Goal: Task Accomplishment & Management: Use online tool/utility

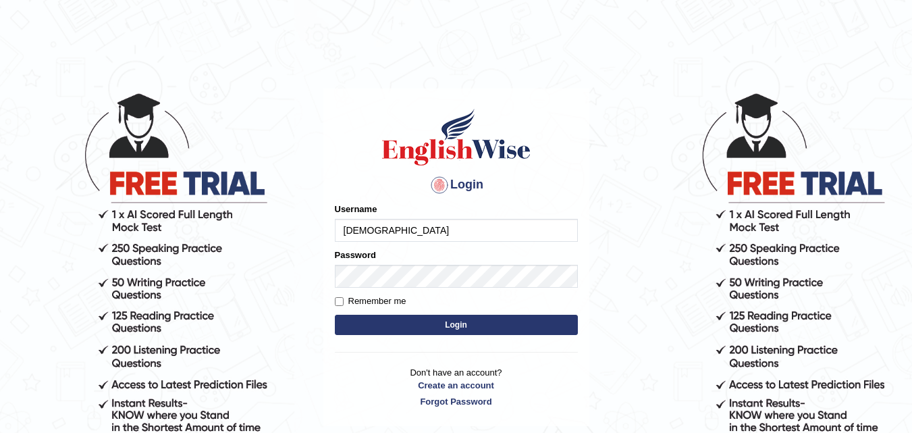
type input "ashu68"
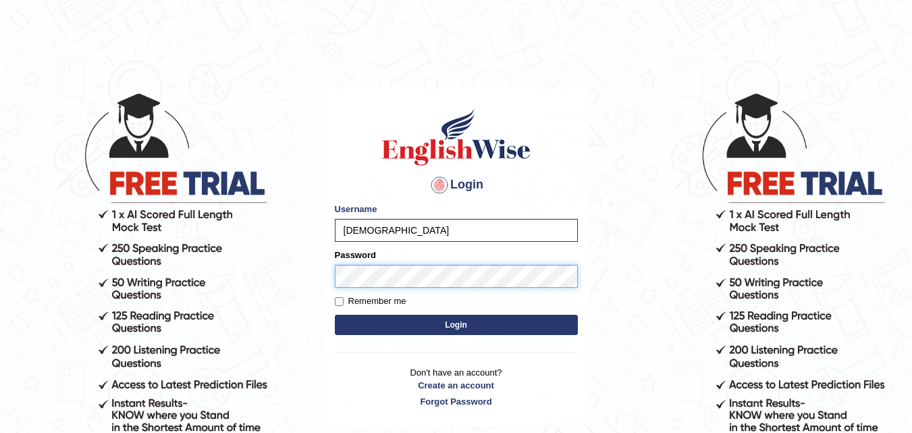
click at [335, 315] on button "Login" at bounding box center [456, 325] width 243 height 20
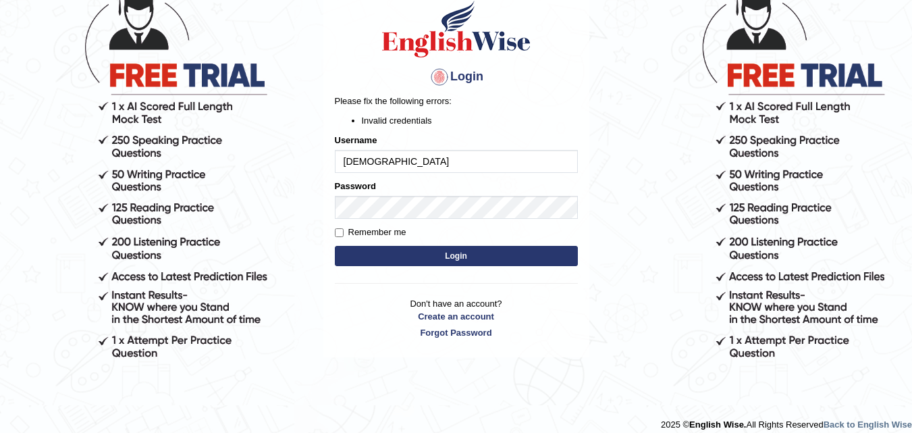
scroll to position [119, 0]
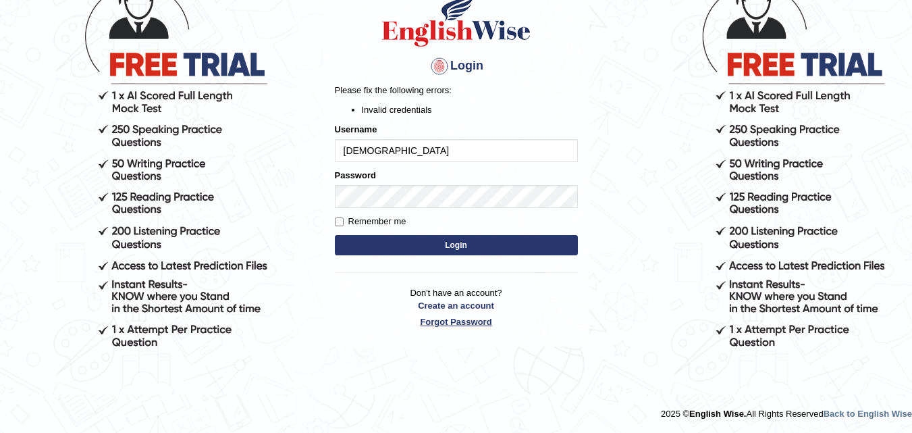
click at [452, 323] on link "Forgot Password" at bounding box center [456, 321] width 243 height 13
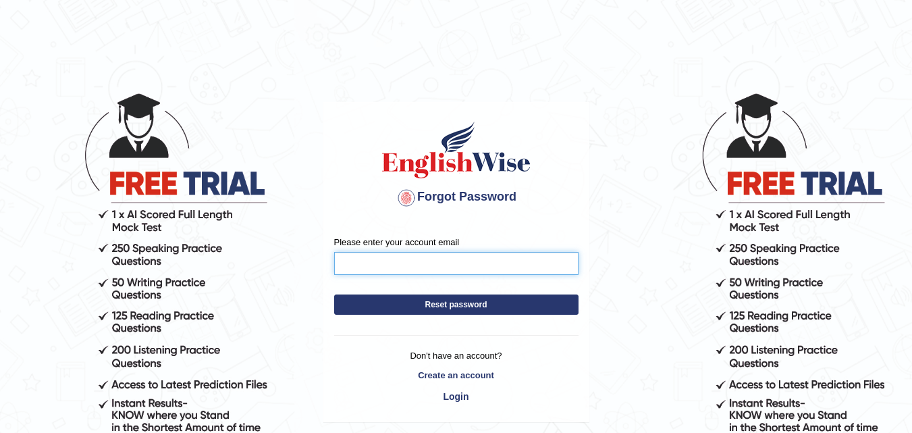
click at [405, 262] on input "Please enter your account email" at bounding box center [456, 263] width 244 height 23
type input "abhirajput6868@gmail.com"
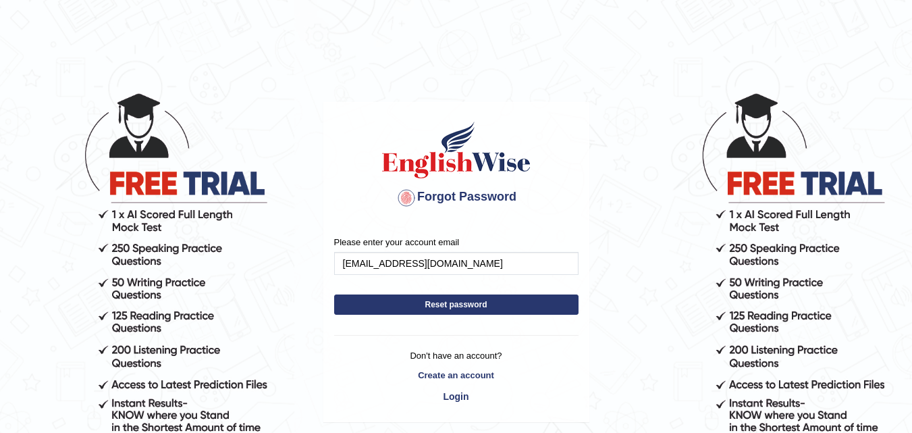
click at [427, 306] on button "Reset password" at bounding box center [456, 304] width 244 height 20
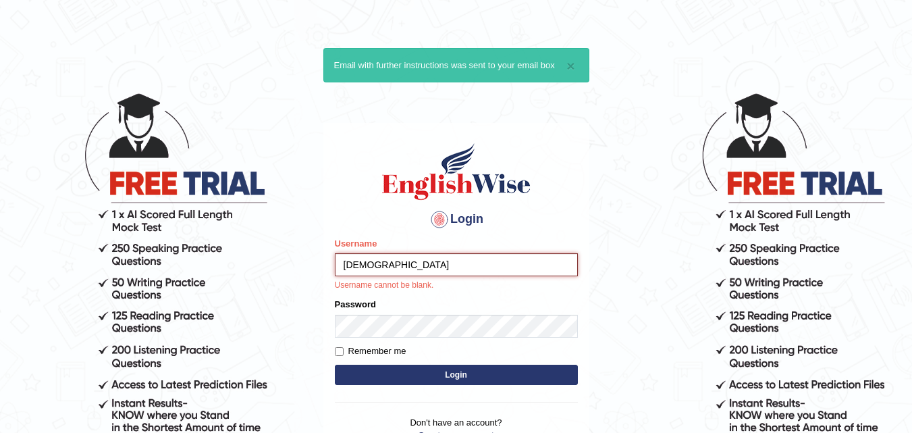
type input "Ashu68"
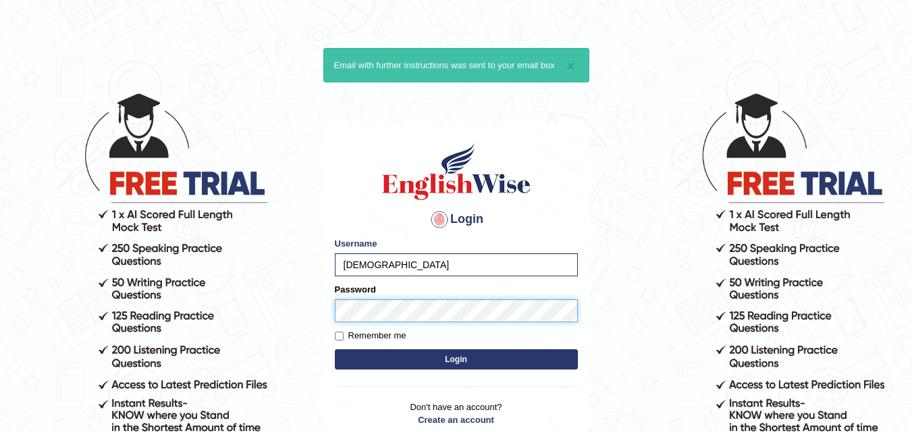
click at [335, 349] on button "Login" at bounding box center [456, 359] width 243 height 20
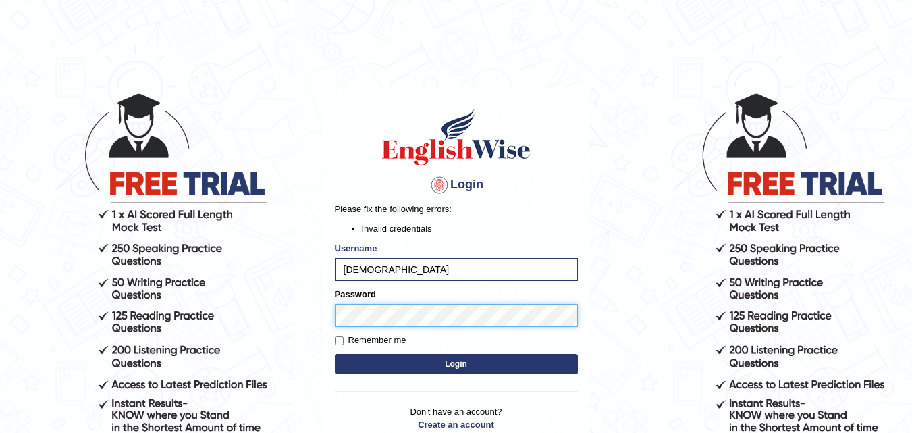
click at [335, 354] on button "Login" at bounding box center [456, 364] width 243 height 20
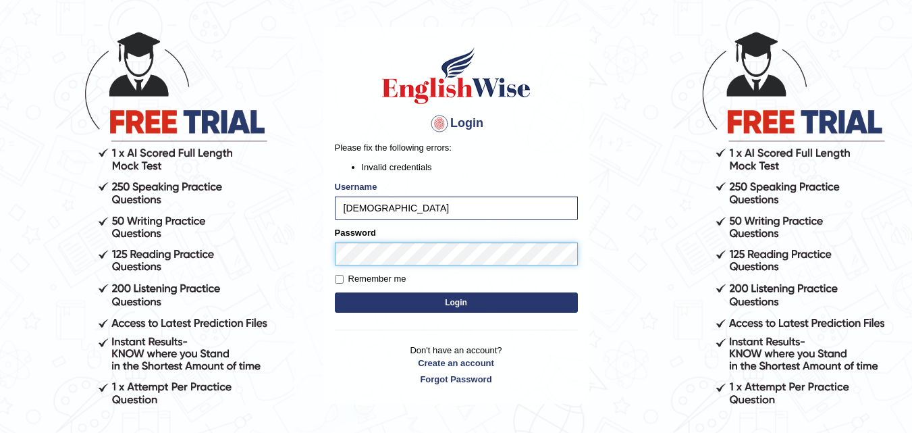
scroll to position [103, 0]
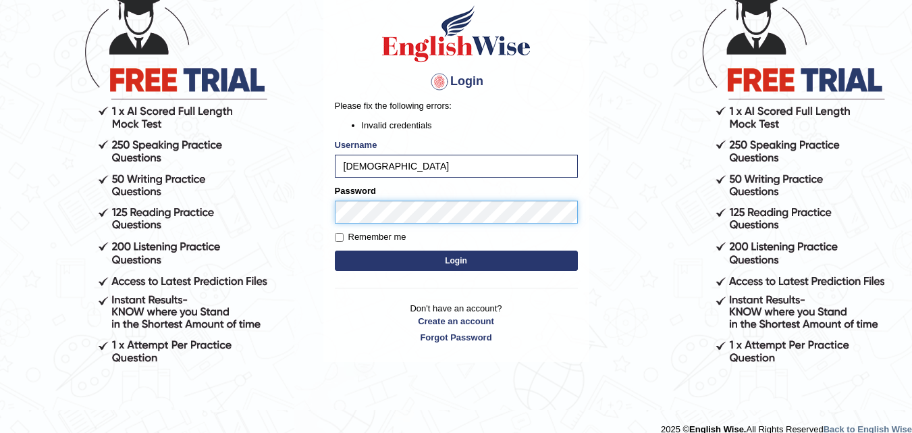
click at [335, 250] on button "Login" at bounding box center [456, 260] width 243 height 20
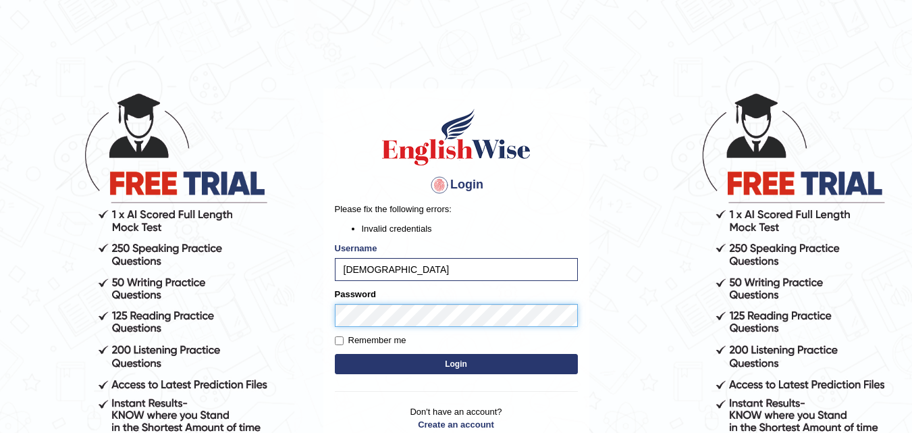
click at [335, 354] on button "Login" at bounding box center [456, 364] width 243 height 20
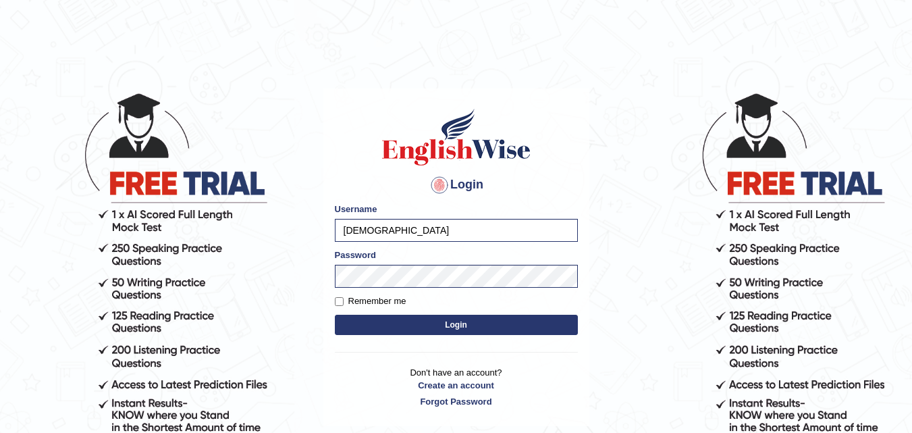
click at [364, 319] on button "Login" at bounding box center [456, 325] width 243 height 20
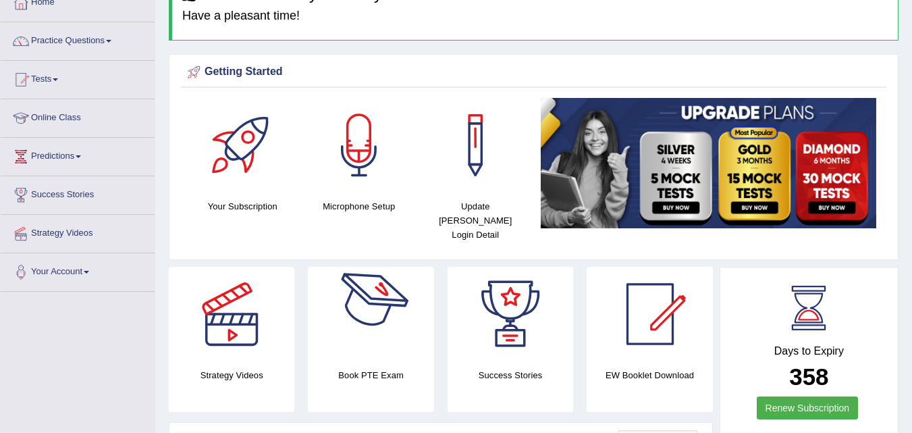
scroll to position [55, 0]
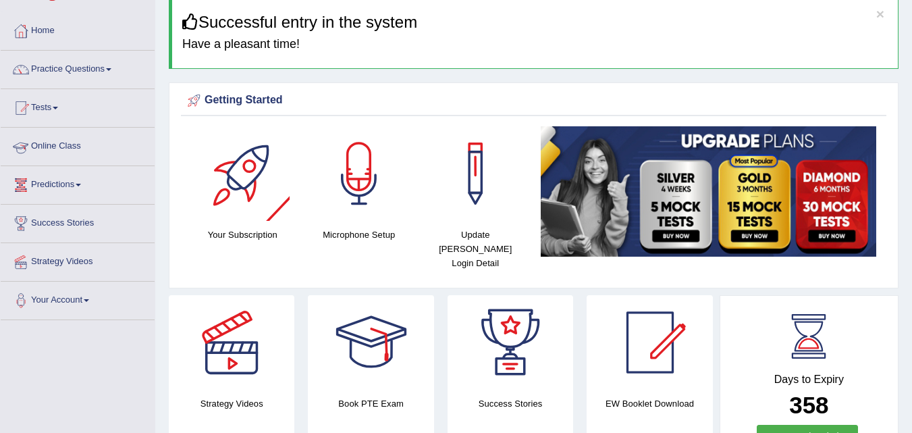
click at [47, 159] on link "Online Class" at bounding box center [78, 145] width 154 height 34
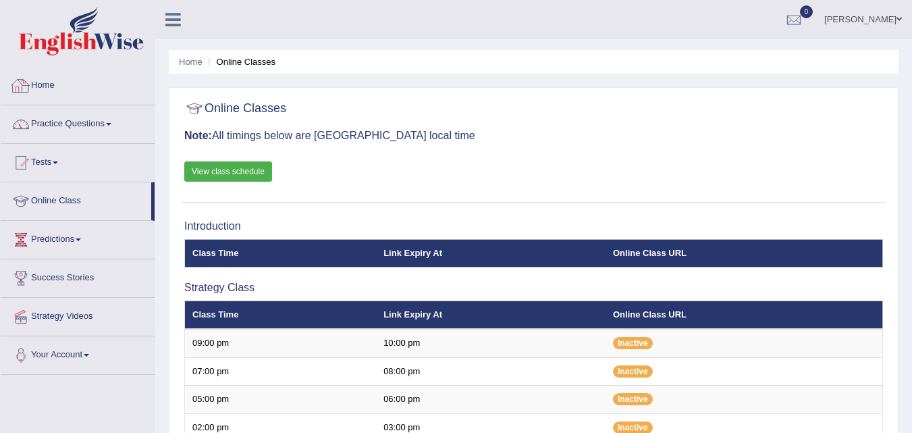
click at [46, 73] on link "Home" at bounding box center [78, 84] width 154 height 34
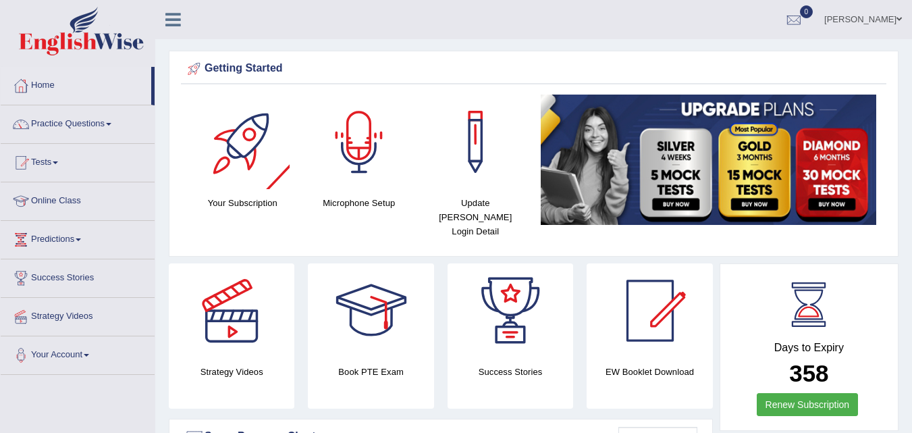
click at [346, 132] on div at bounding box center [359, 142] width 95 height 95
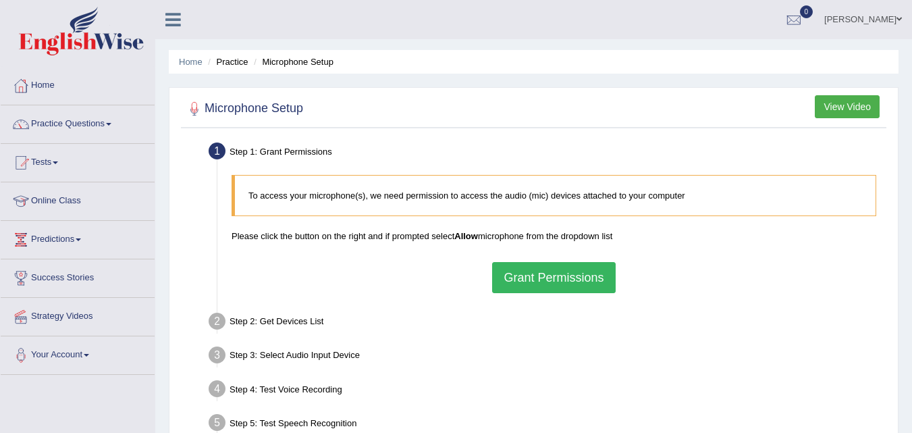
click at [552, 270] on button "Grant Permissions" at bounding box center [553, 277] width 123 height 31
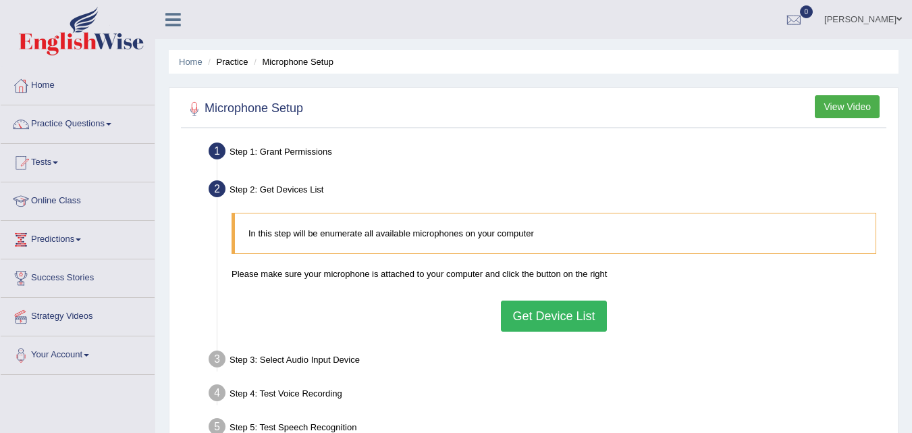
click at [549, 321] on button "Get Device List" at bounding box center [553, 315] width 105 height 31
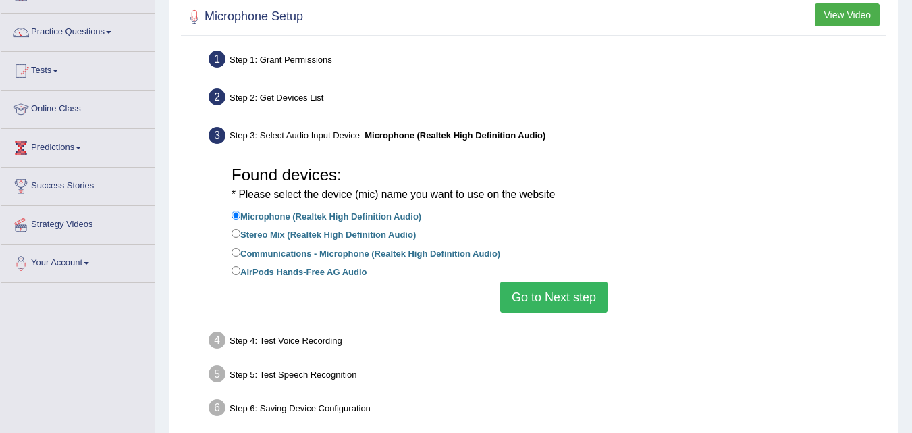
scroll to position [93, 0]
click at [305, 272] on label "AirPods Hands-Free AG Audio" at bounding box center [300, 270] width 136 height 15
click at [240, 272] on input "AirPods Hands-Free AG Audio" at bounding box center [236, 269] width 9 height 9
radio input "true"
click at [546, 304] on button "Go to Next step" at bounding box center [553, 296] width 107 height 31
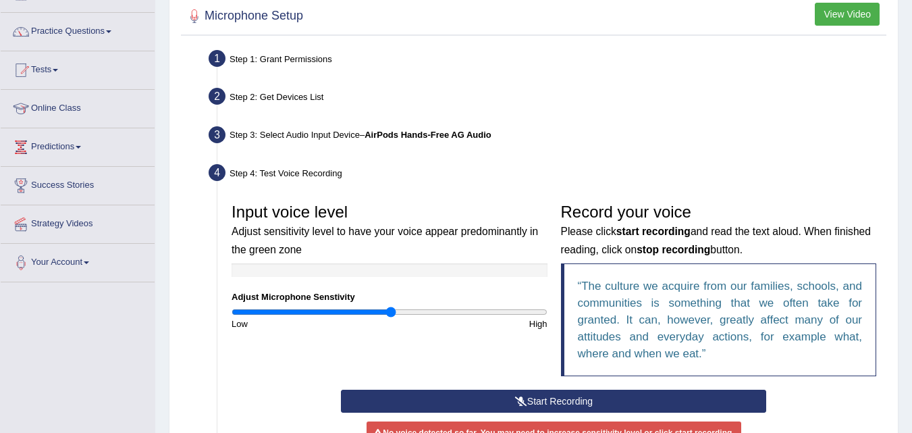
drag, startPoint x: 387, startPoint y: 309, endPoint x: 392, endPoint y: 318, distance: 10.0
click at [392, 317] on input "range" at bounding box center [390, 312] width 316 height 11
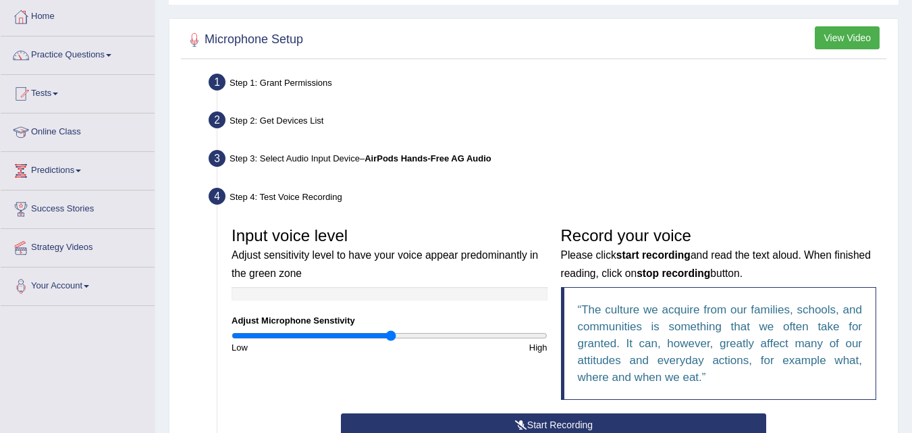
scroll to position [68, 0]
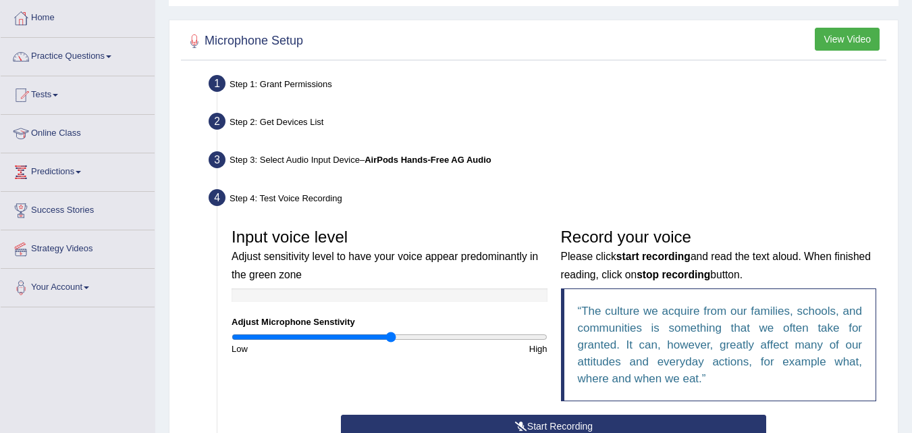
click at [406, 154] on div "Step 3: Select Audio Input Device – AirPods Hands-Free AG Audio" at bounding box center [547, 162] width 689 height 30
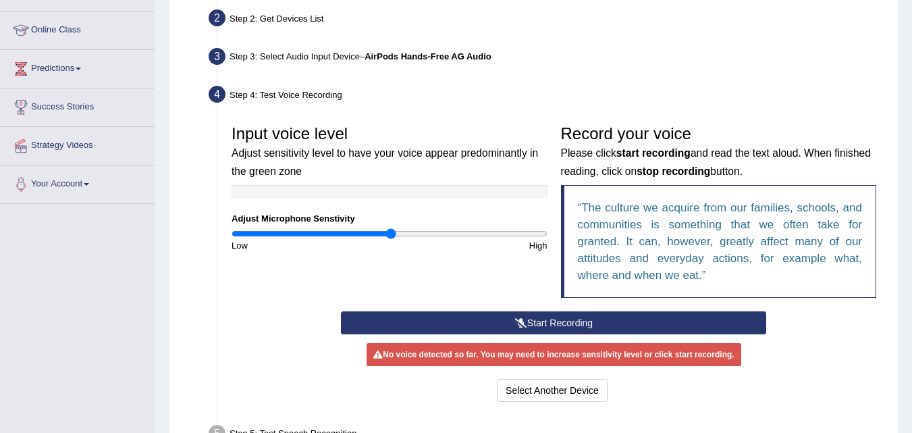
scroll to position [173, 0]
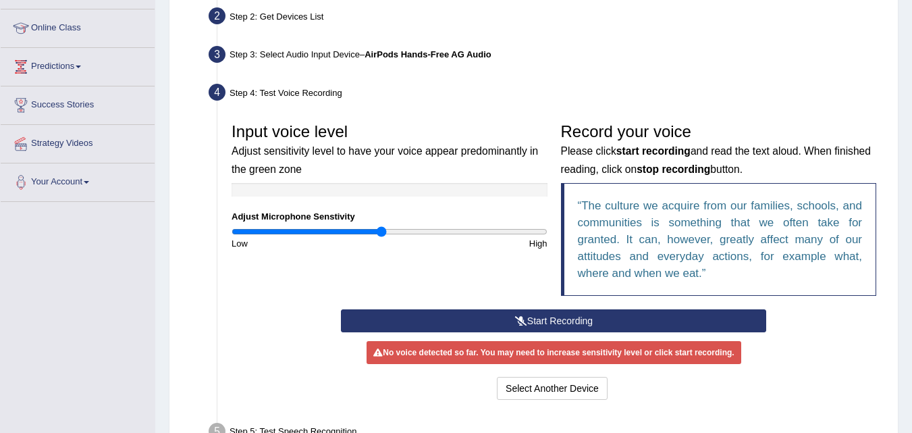
drag, startPoint x: 391, startPoint y: 228, endPoint x: 382, endPoint y: 229, distance: 8.9
type input "0.96"
click at [382, 229] on input "range" at bounding box center [390, 231] width 316 height 11
click at [537, 316] on button "Start Recording" at bounding box center [553, 320] width 425 height 23
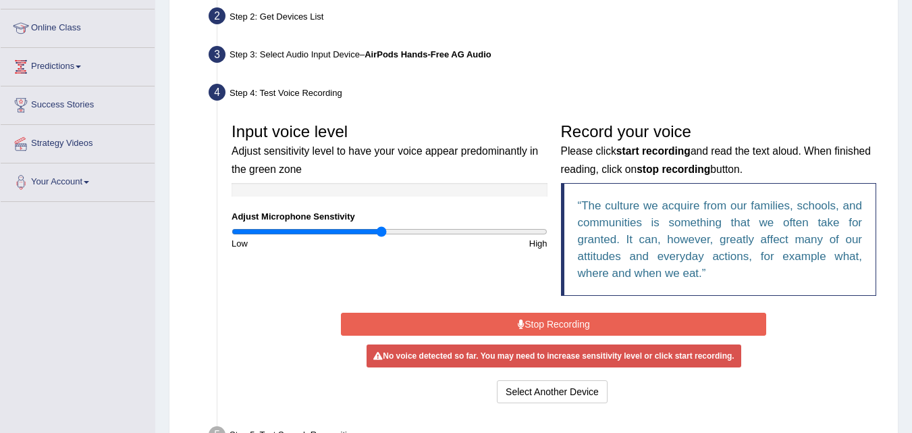
click at [537, 316] on button "Stop Recording" at bounding box center [553, 324] width 425 height 23
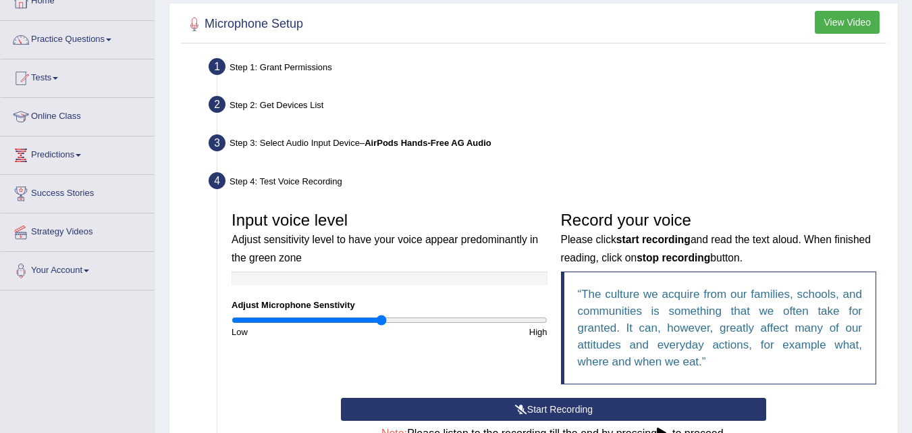
scroll to position [0, 0]
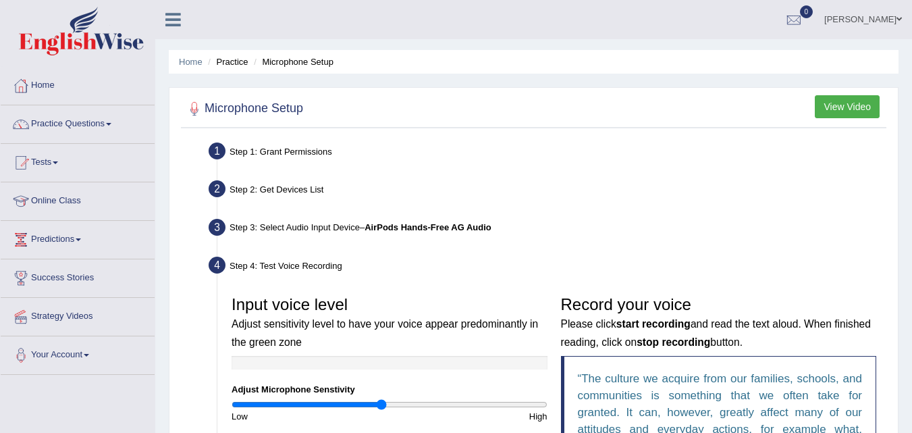
click at [288, 59] on li "Microphone Setup" at bounding box center [291, 61] width 83 height 13
click at [237, 61] on li "Practice" at bounding box center [226, 61] width 43 height 13
click at [192, 63] on link "Home" at bounding box center [191, 62] width 24 height 10
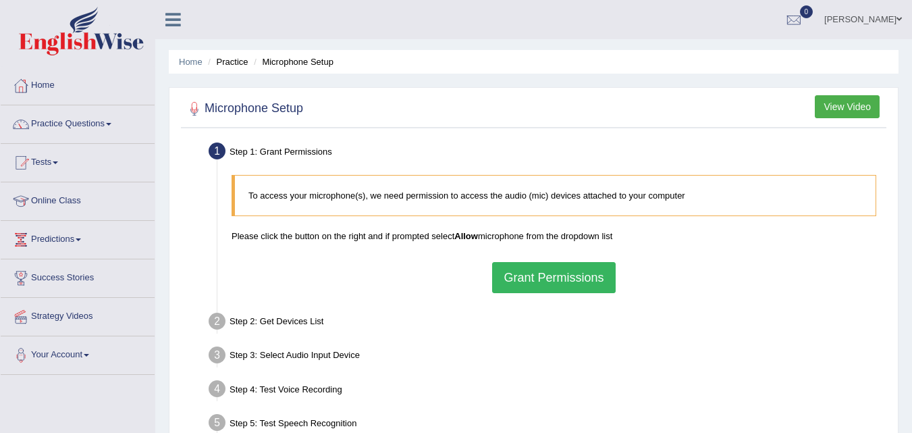
click at [542, 272] on button "Grant Permissions" at bounding box center [553, 277] width 123 height 31
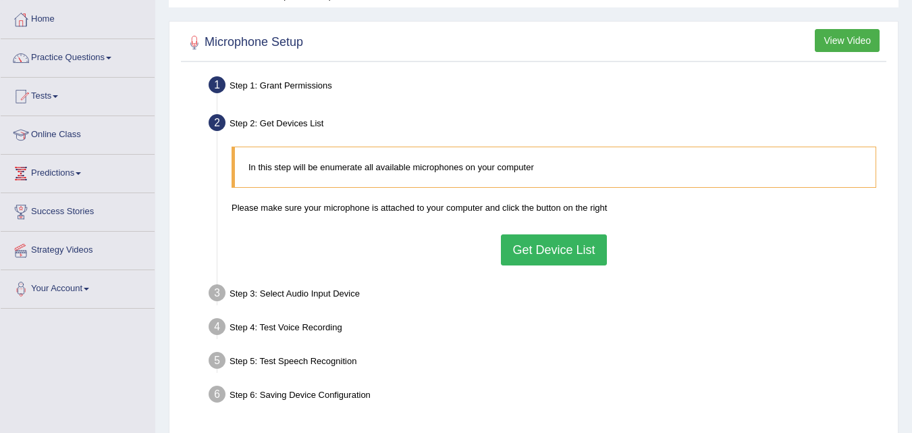
scroll to position [69, 0]
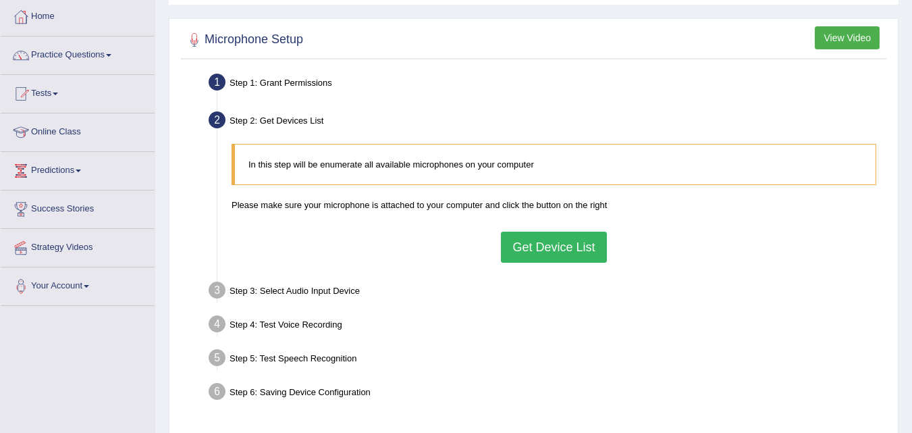
click at [552, 237] on button "Get Device List" at bounding box center [553, 247] width 105 height 31
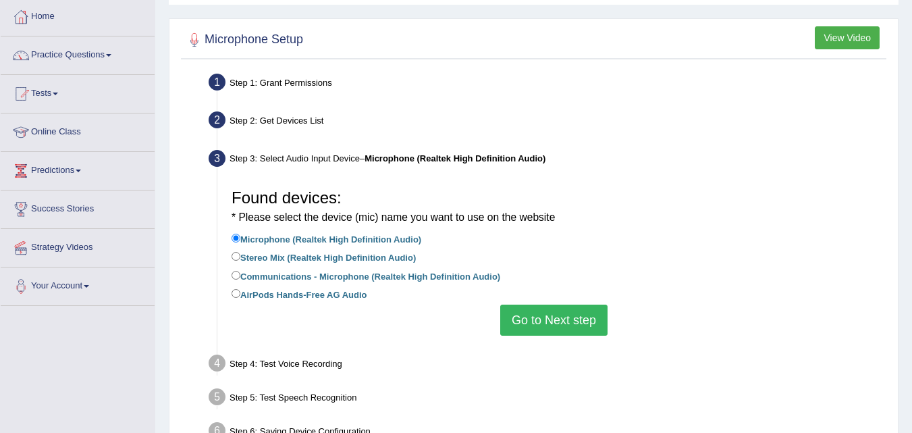
click at [534, 323] on button "Go to Next step" at bounding box center [553, 320] width 107 height 31
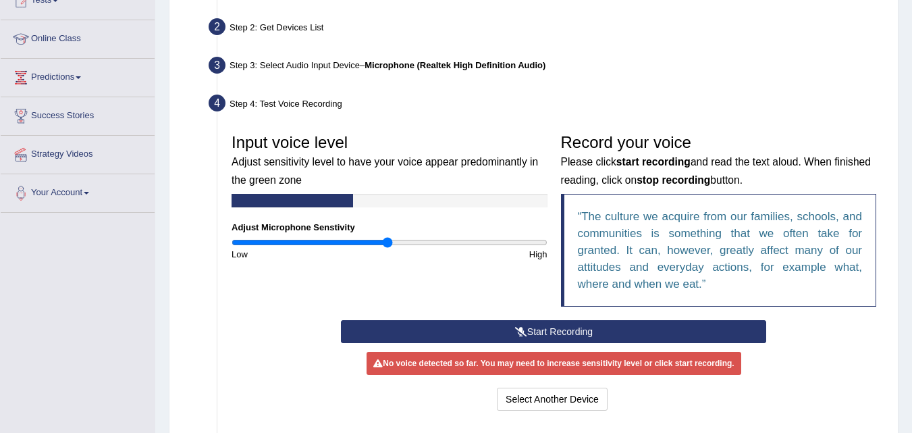
scroll to position [163, 0]
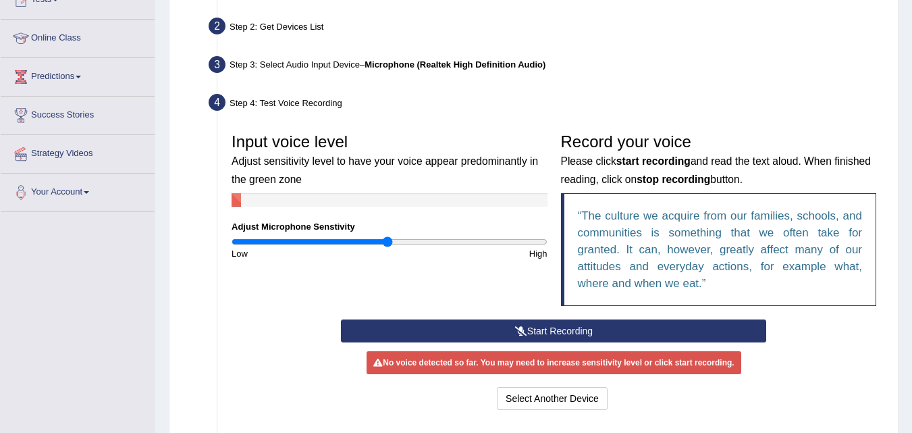
click at [536, 328] on button "Start Recording" at bounding box center [553, 330] width 425 height 23
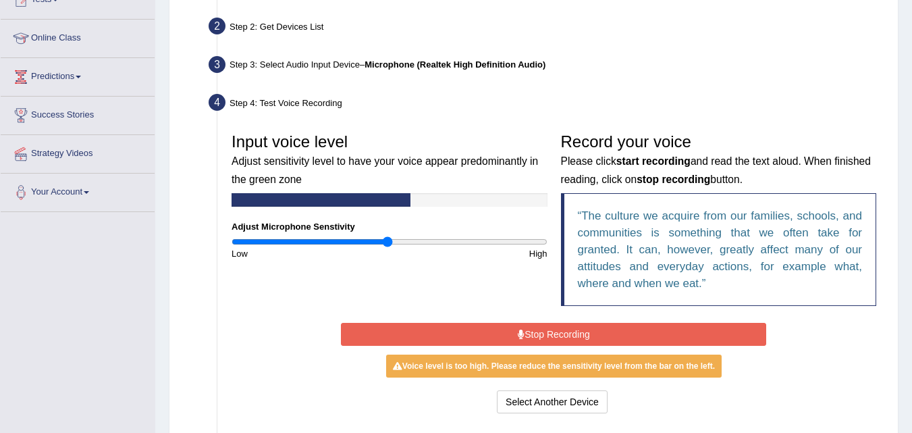
click at [544, 335] on button "Stop Recording" at bounding box center [553, 334] width 425 height 23
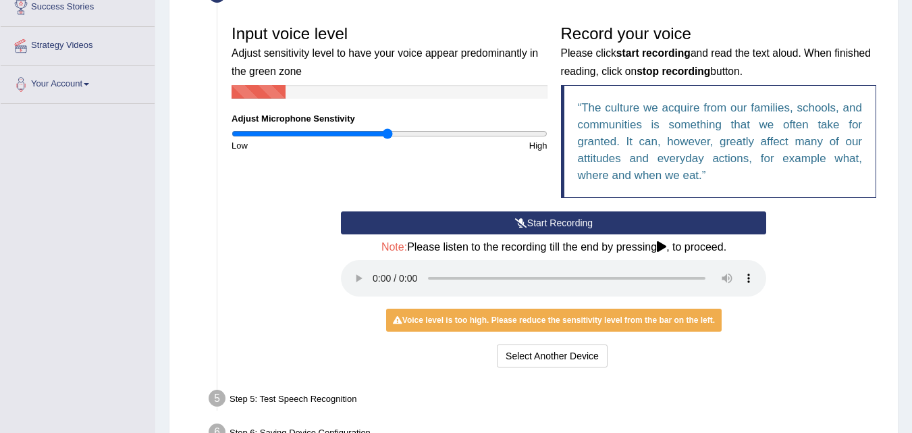
scroll to position [272, 0]
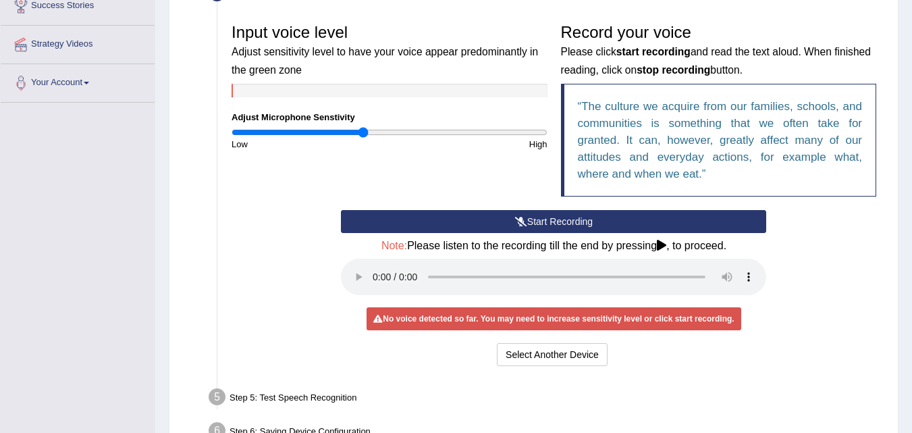
drag, startPoint x: 386, startPoint y: 132, endPoint x: 363, endPoint y: 136, distance: 24.1
type input "0.84"
click at [363, 136] on input "range" at bounding box center [390, 132] width 316 height 11
click at [575, 219] on button "Start Recording" at bounding box center [553, 221] width 425 height 23
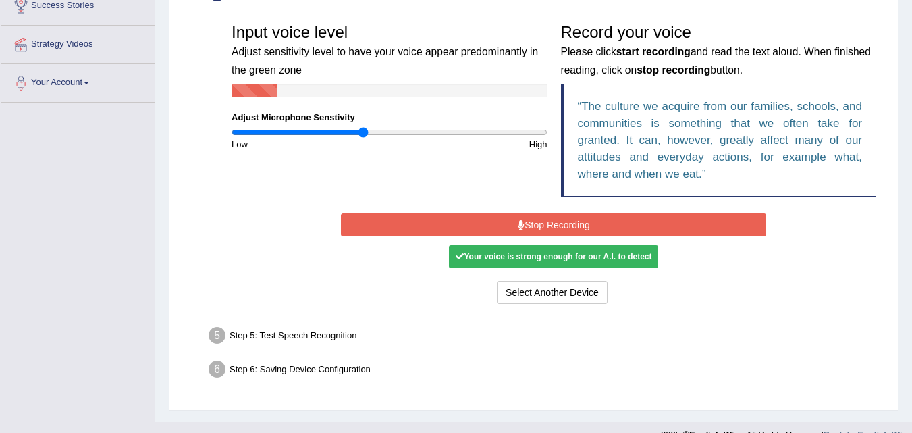
click at [575, 219] on button "Stop Recording" at bounding box center [553, 224] width 425 height 23
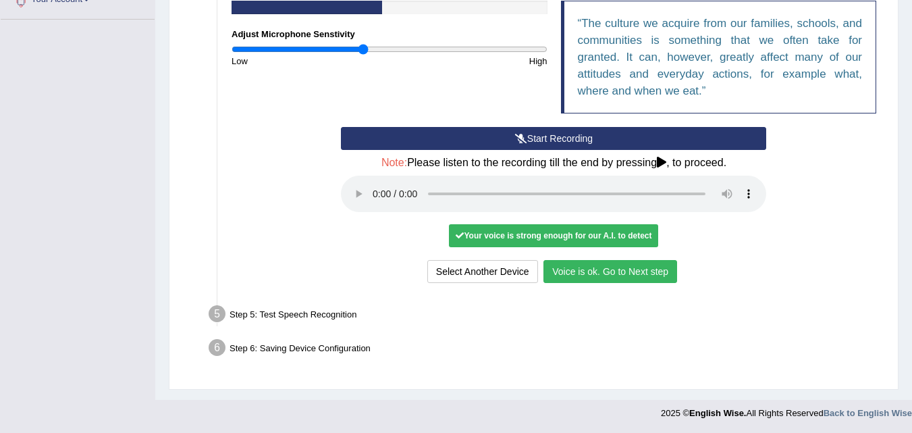
scroll to position [356, 0]
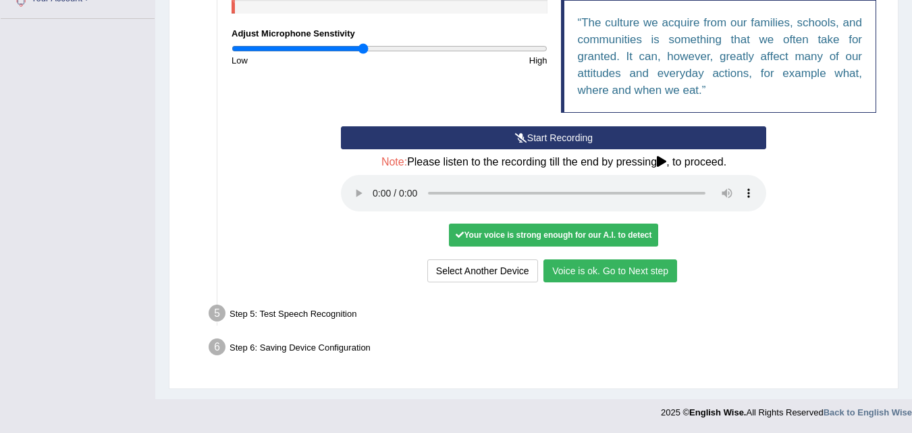
click at [619, 273] on button "Voice is ok. Go to Next step" at bounding box center [611, 270] width 134 height 23
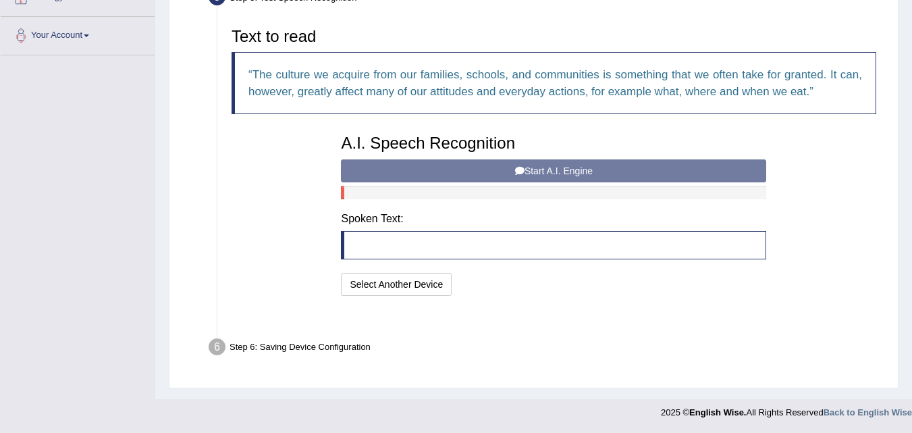
scroll to position [286, 0]
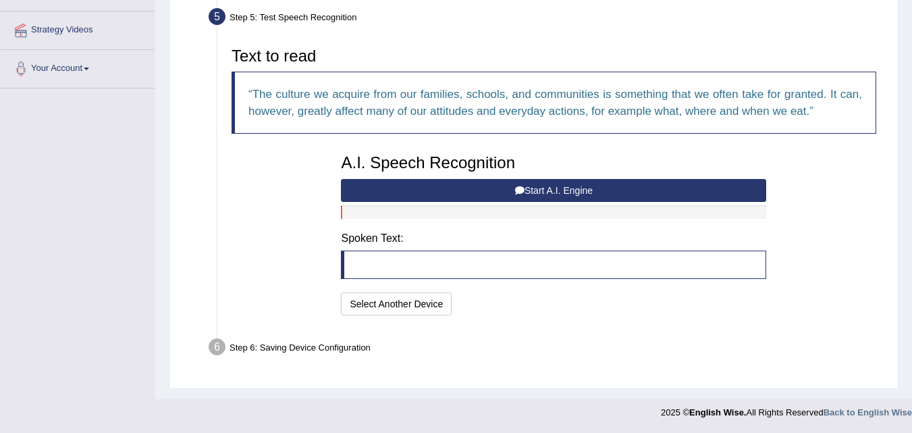
click at [546, 189] on button "Start A.I. Engine" at bounding box center [553, 190] width 425 height 23
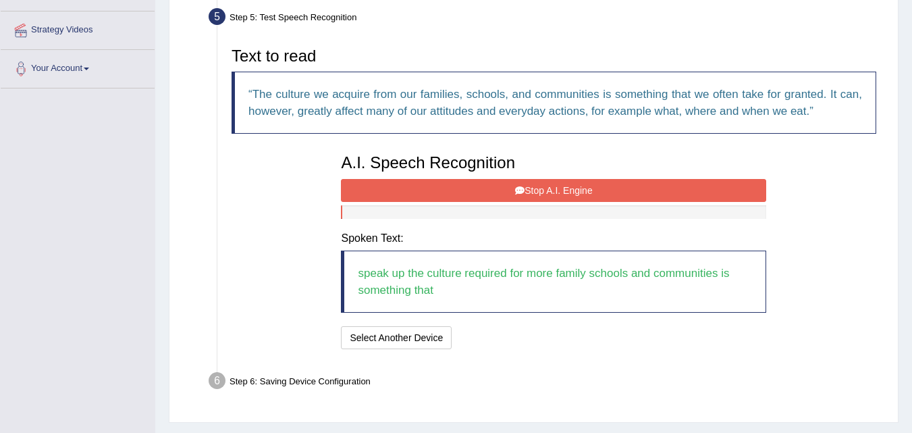
click at [555, 179] on button "Stop A.I. Engine" at bounding box center [553, 190] width 425 height 23
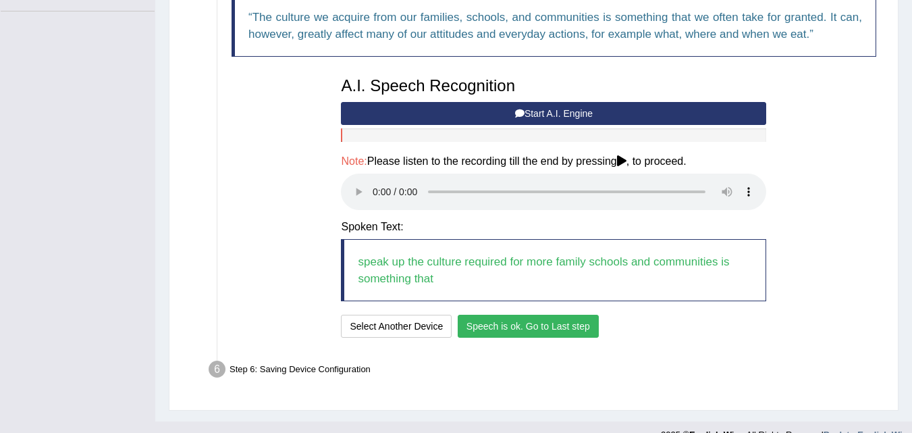
scroll to position [364, 0]
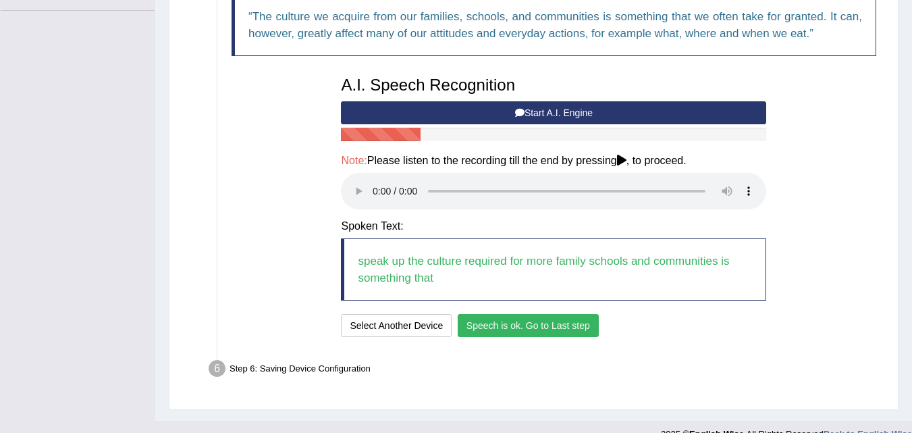
click at [529, 322] on button "Speech is ok. Go to Last step" at bounding box center [528, 325] width 141 height 23
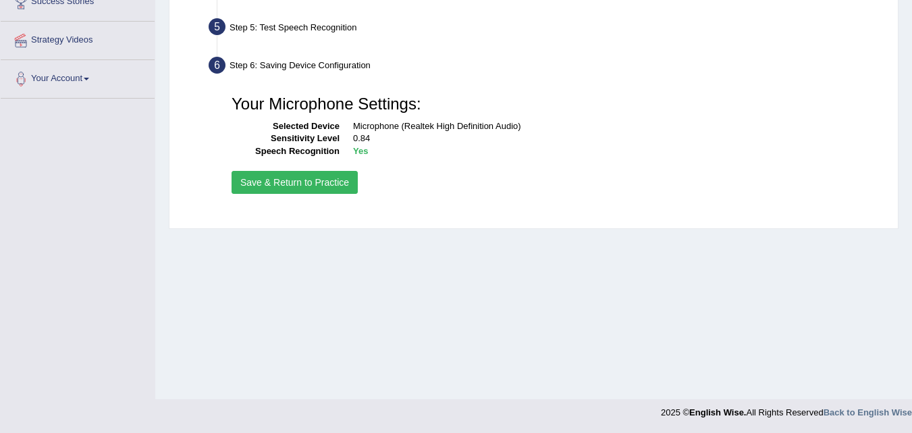
click at [290, 181] on button "Save & Return to Practice" at bounding box center [295, 182] width 126 height 23
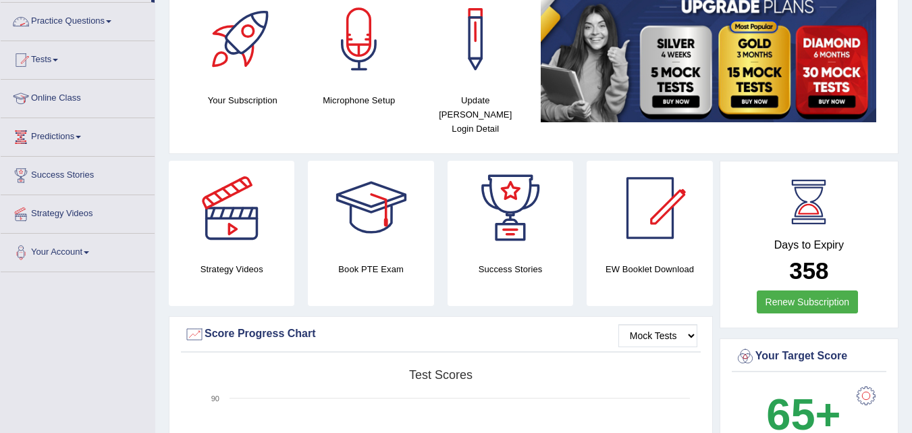
click at [56, 23] on link "Practice Questions" at bounding box center [78, 20] width 154 height 34
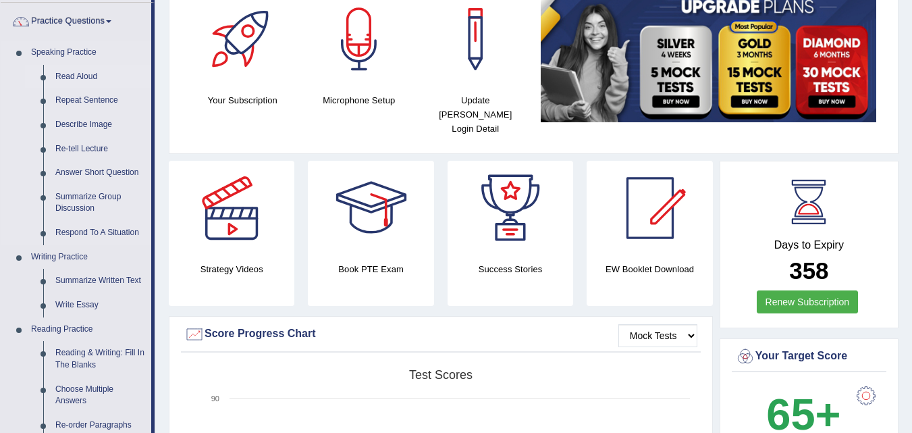
click at [84, 78] on link "Read Aloud" at bounding box center [100, 77] width 102 height 24
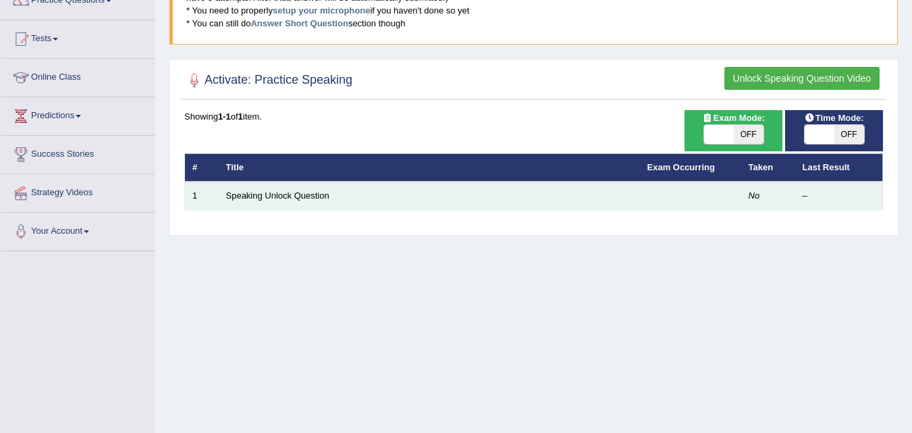
click at [503, 192] on td "Speaking Unlock Question" at bounding box center [429, 196] width 421 height 28
click at [283, 190] on link "Speaking Unlock Question" at bounding box center [277, 195] width 103 height 10
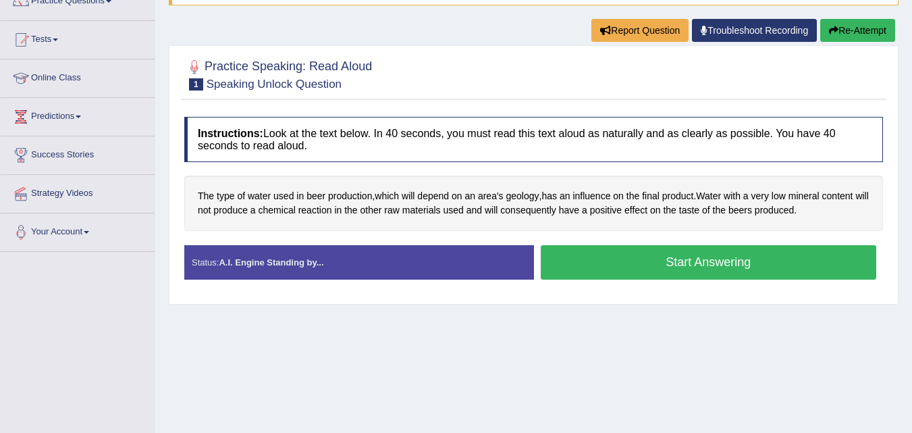
click at [663, 263] on button "Start Answering" at bounding box center [709, 262] width 336 height 34
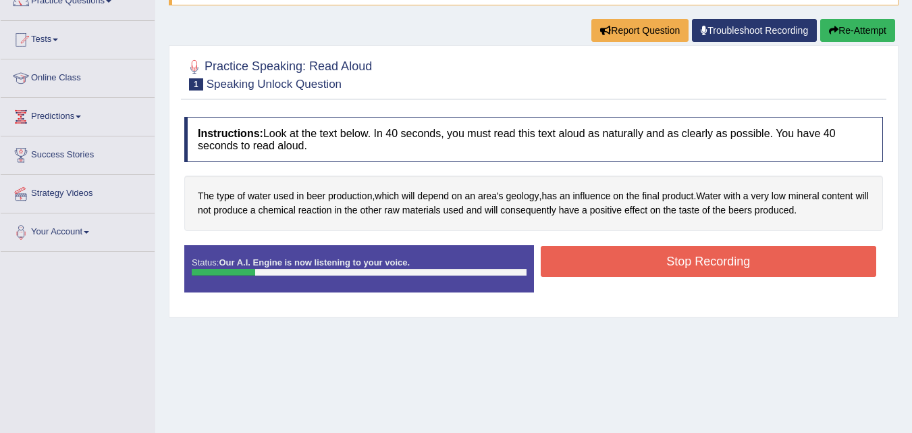
click at [663, 264] on button "Stop Recording" at bounding box center [709, 261] width 336 height 31
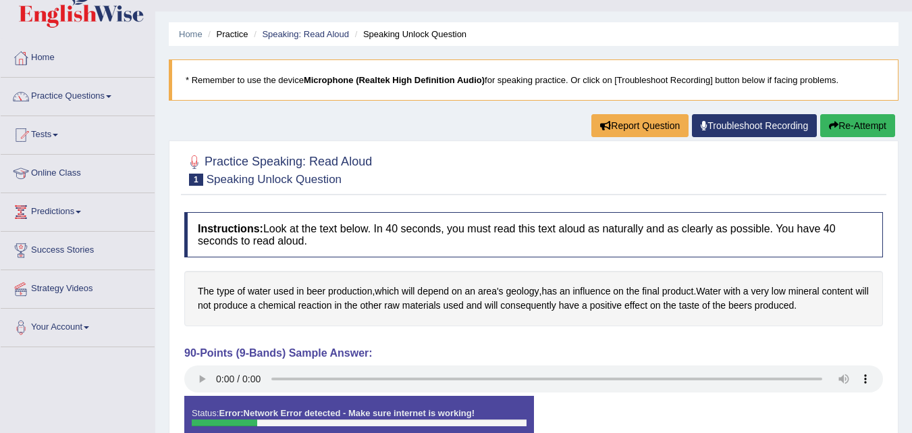
scroll to position [27, 0]
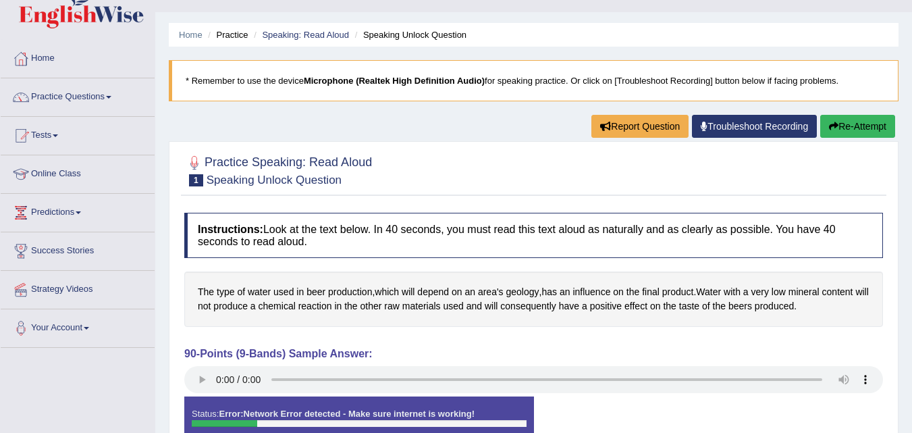
click at [853, 116] on button "Re-Attempt" at bounding box center [857, 126] width 75 height 23
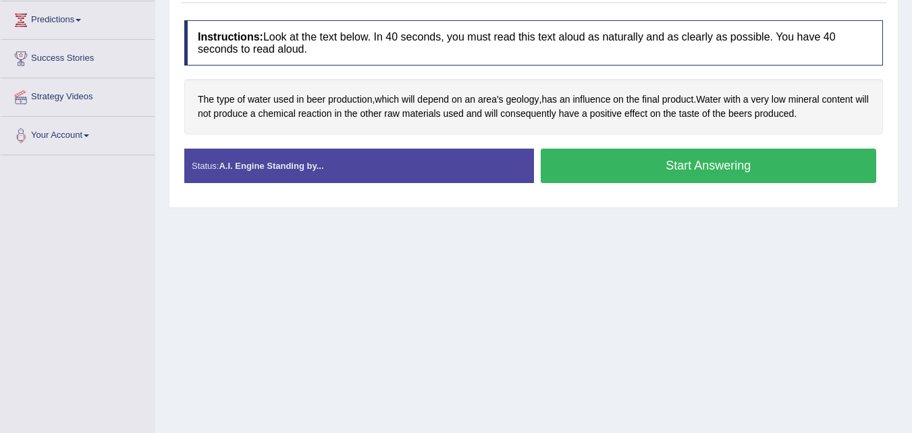
click at [731, 165] on button "Start Answering" at bounding box center [709, 166] width 336 height 34
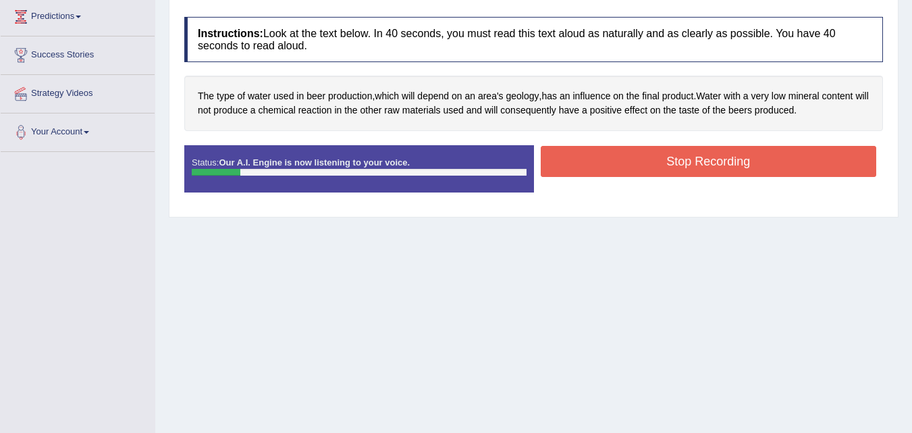
click at [731, 165] on button "Stop Recording" at bounding box center [709, 161] width 336 height 31
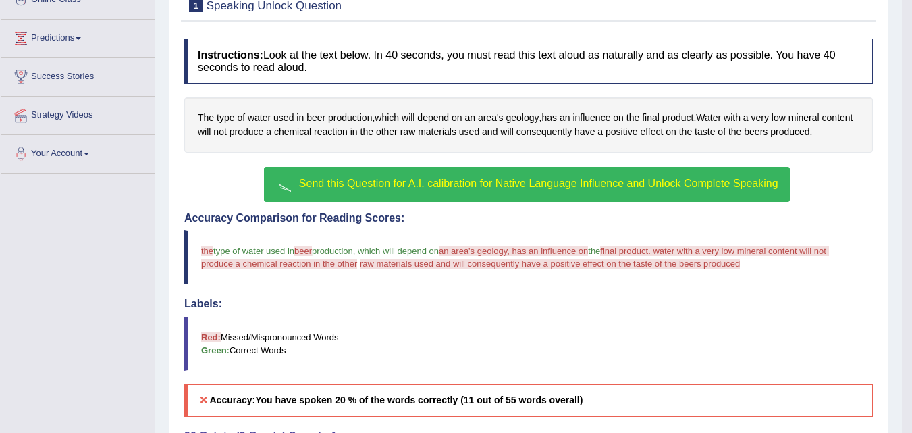
scroll to position [277, 0]
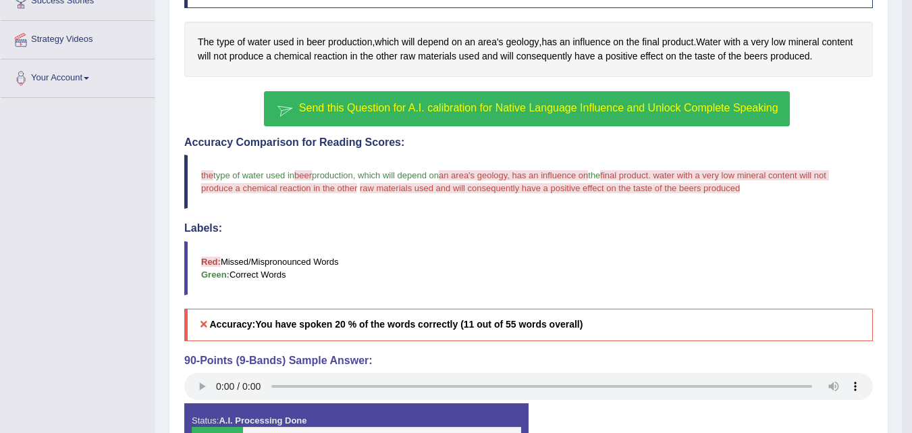
click at [448, 107] on span "Send this Question for A.I. calibration for Native Language Influence and Unloc…" at bounding box center [538, 107] width 479 height 11
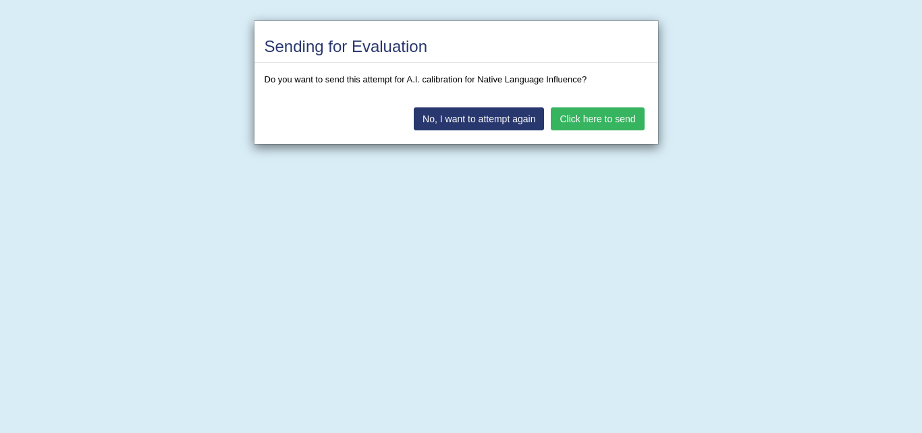
click at [595, 120] on button "Click here to send" at bounding box center [597, 118] width 93 height 23
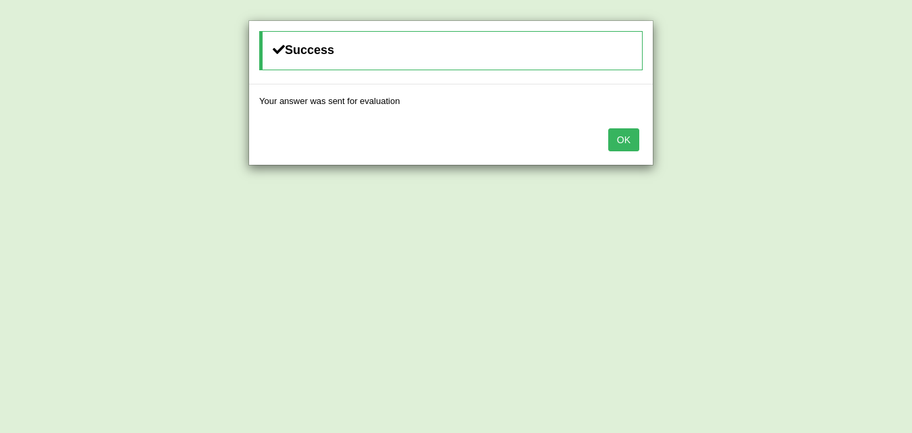
click at [622, 136] on button "OK" at bounding box center [623, 139] width 31 height 23
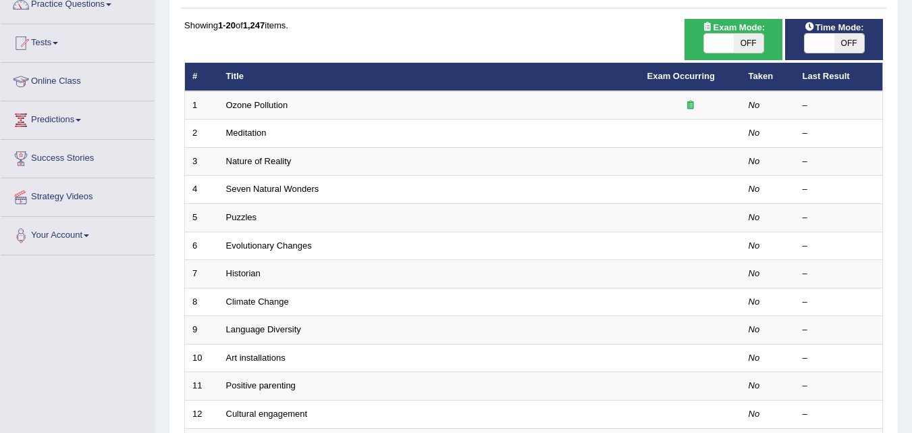
scroll to position [69, 0]
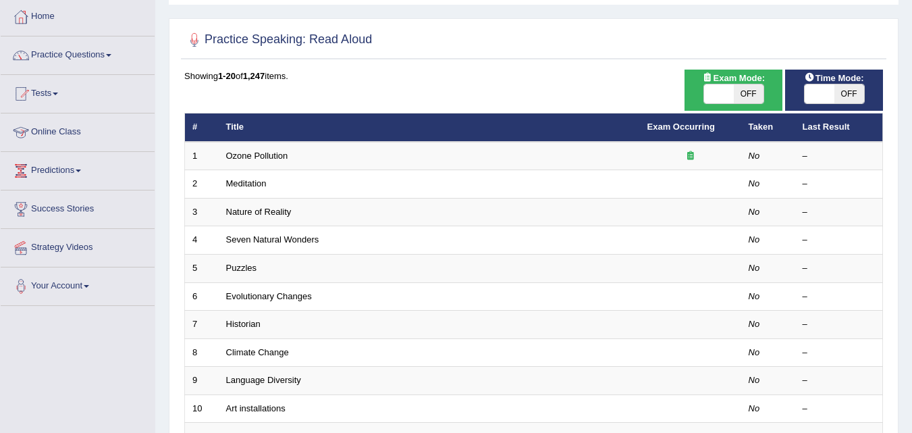
click at [63, 131] on link "Online Class" at bounding box center [78, 130] width 154 height 34
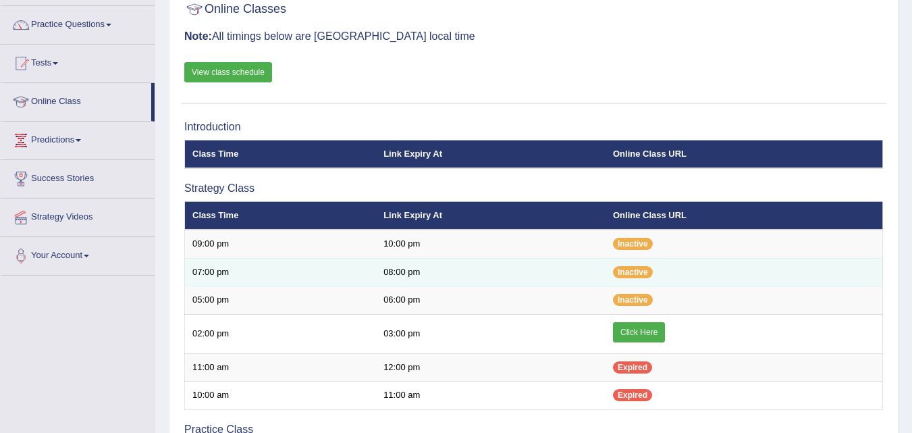
scroll to position [99, 0]
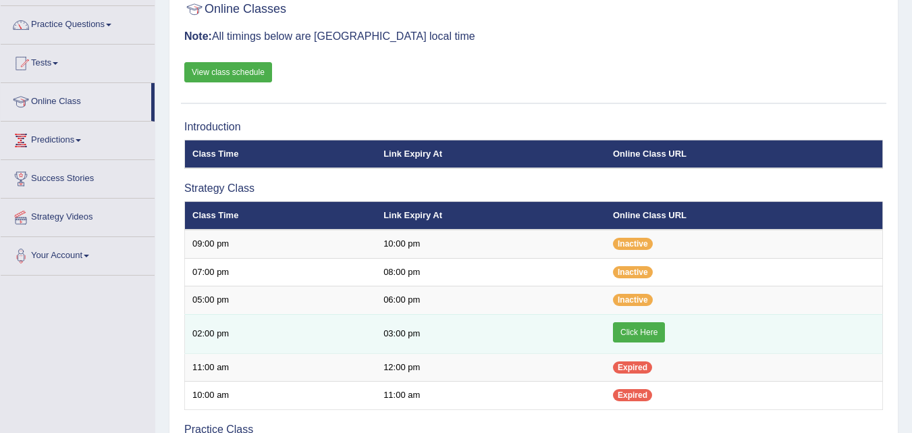
click at [650, 329] on link "Click Here" at bounding box center [639, 332] width 52 height 20
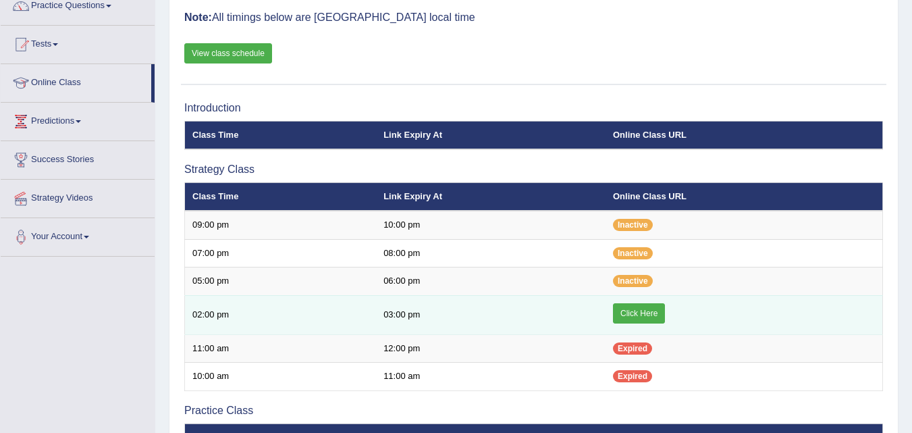
click at [635, 309] on link "Click Here" at bounding box center [639, 313] width 52 height 20
